Goal: Task Accomplishment & Management: Manage account settings

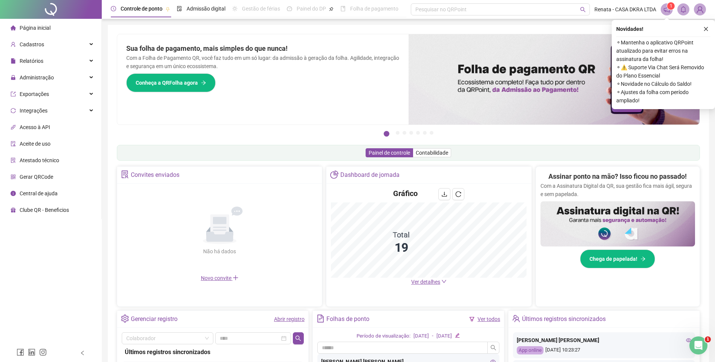
click at [707, 29] on icon "close" at bounding box center [705, 28] width 5 height 5
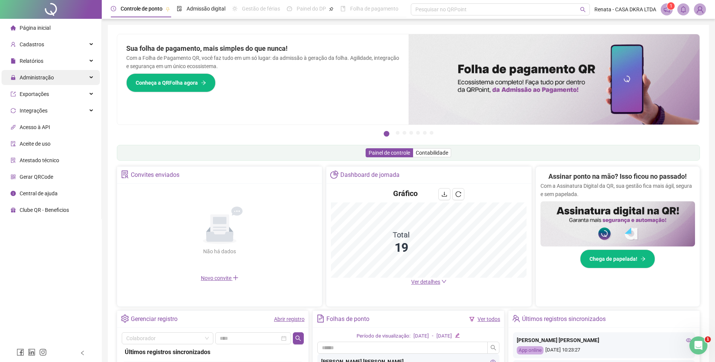
click at [52, 78] on span "Administração" at bounding box center [37, 78] width 34 height 6
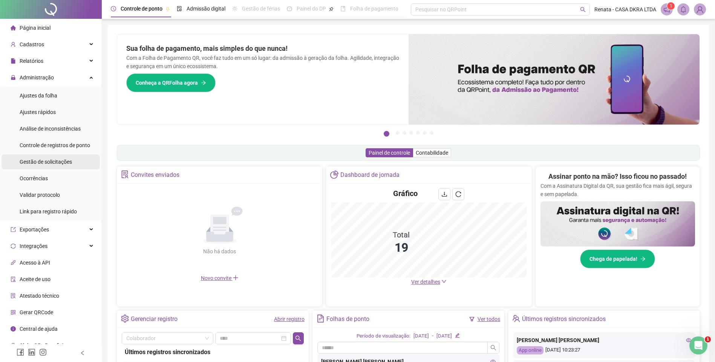
click at [60, 161] on span "Gestão de solicitações" at bounding box center [46, 162] width 52 height 6
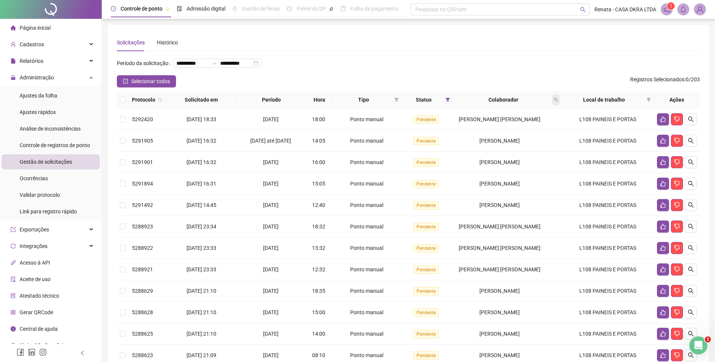
click at [558, 102] on icon "search" at bounding box center [555, 100] width 5 height 5
click at [510, 130] on input "text" at bounding box center [521, 128] width 71 height 12
type input "*"
type input "*******"
click at [513, 143] on span "Buscar" at bounding box center [507, 142] width 17 height 8
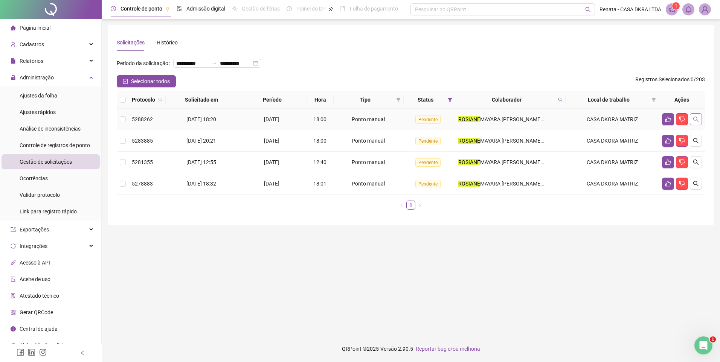
click at [695, 122] on icon "search" at bounding box center [696, 119] width 6 height 6
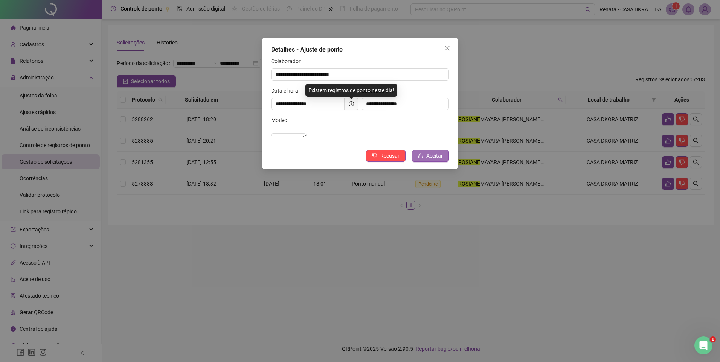
click at [440, 160] on span "Aceitar" at bounding box center [434, 156] width 17 height 8
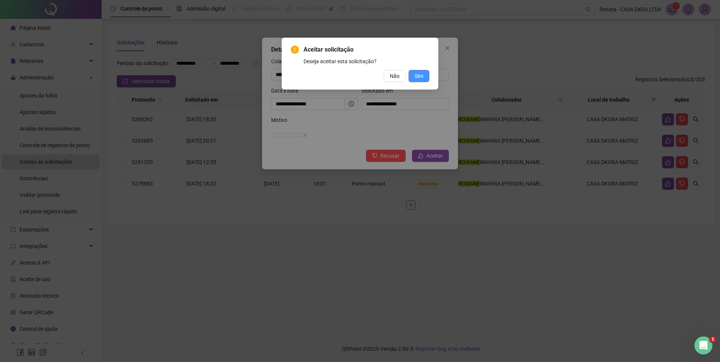
click at [421, 76] on span "Sim" at bounding box center [419, 76] width 9 height 8
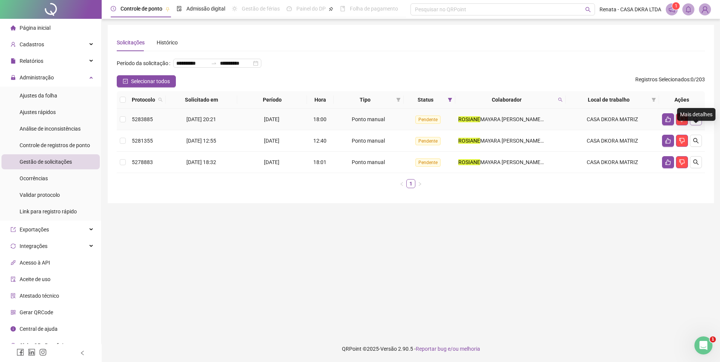
click at [701, 125] on button "button" at bounding box center [696, 119] width 12 height 12
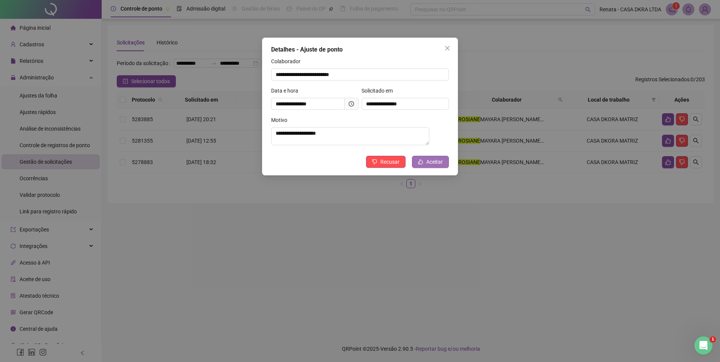
click at [429, 164] on span "Aceitar" at bounding box center [434, 162] width 17 height 8
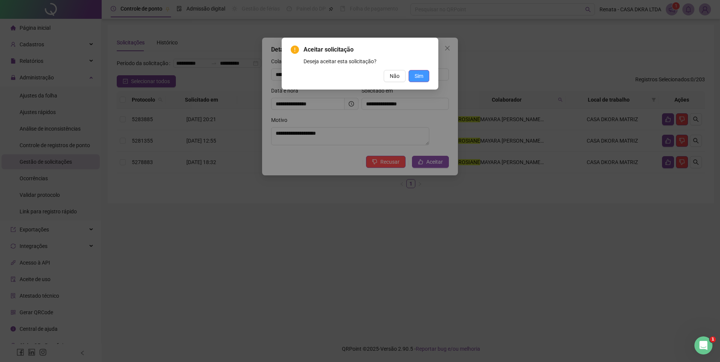
click at [425, 76] on button "Sim" at bounding box center [419, 76] width 21 height 12
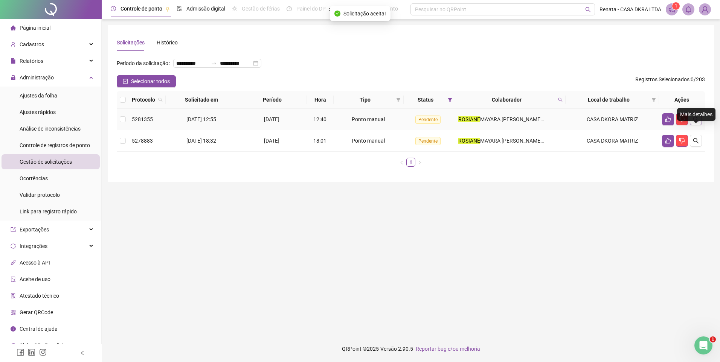
click at [698, 122] on icon "search" at bounding box center [696, 119] width 6 height 6
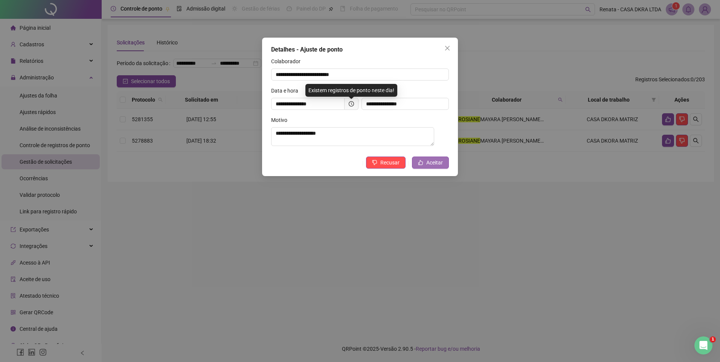
click at [429, 165] on span "Aceitar" at bounding box center [434, 163] width 17 height 8
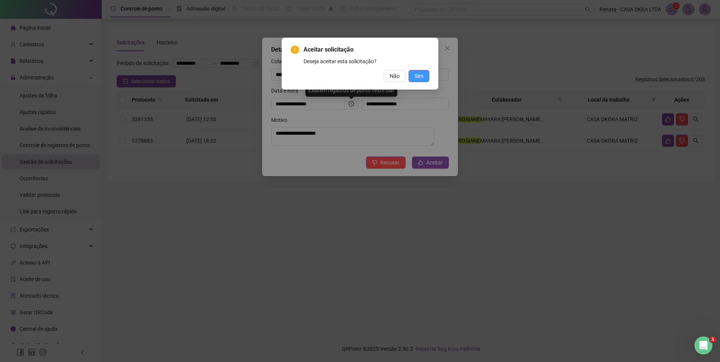
click at [424, 75] on button "Sim" at bounding box center [419, 76] width 21 height 12
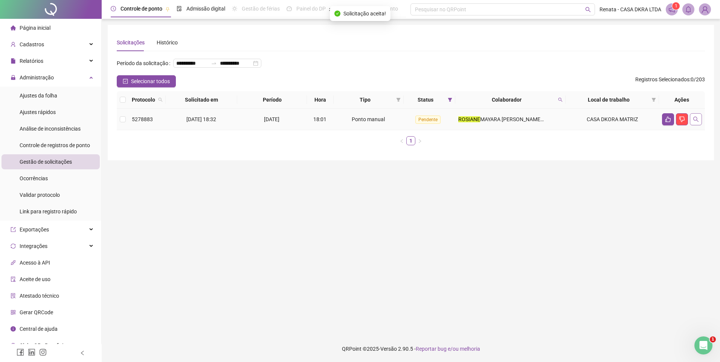
click at [694, 122] on icon "search" at bounding box center [696, 119] width 6 height 6
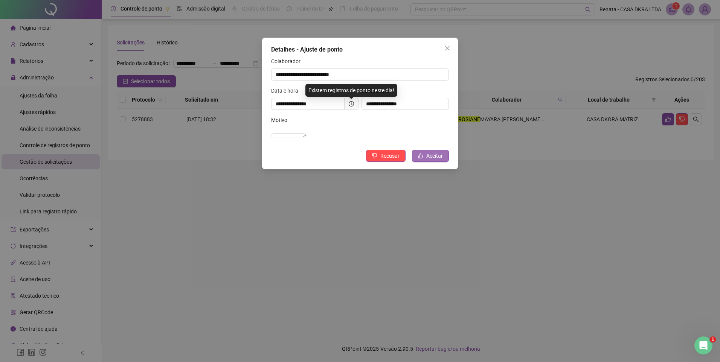
click at [421, 159] on icon "like" at bounding box center [421, 156] width 5 height 5
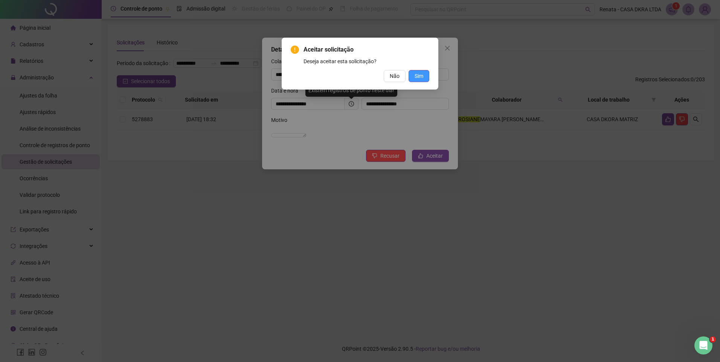
click at [422, 77] on span "Sim" at bounding box center [419, 76] width 9 height 8
